Goal: Information Seeking & Learning: Learn about a topic

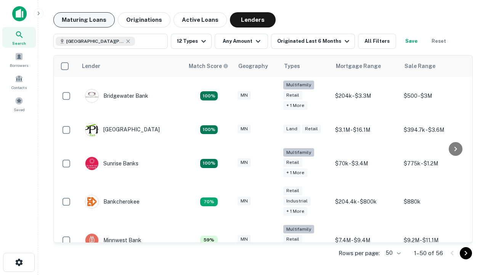
click at [84, 20] on button "Maturing Loans" at bounding box center [83, 19] width 61 height 15
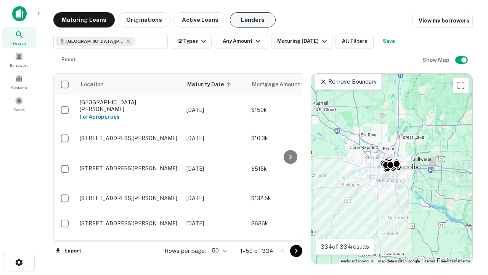
click at [253, 20] on button "Lenders" at bounding box center [253, 19] width 46 height 15
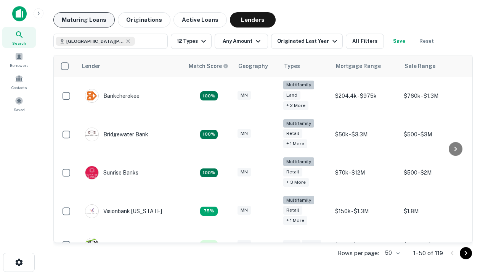
click at [84, 20] on button "Maturing Loans" at bounding box center [83, 19] width 61 height 15
